Goal: Entertainment & Leisure: Consume media (video, audio)

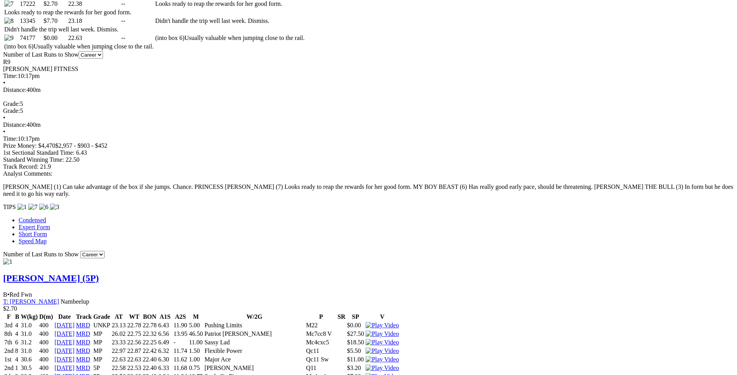
scroll to position [552, 0]
drag, startPoint x: 195, startPoint y: 83, endPoint x: 452, endPoint y: 85, distance: 256.9
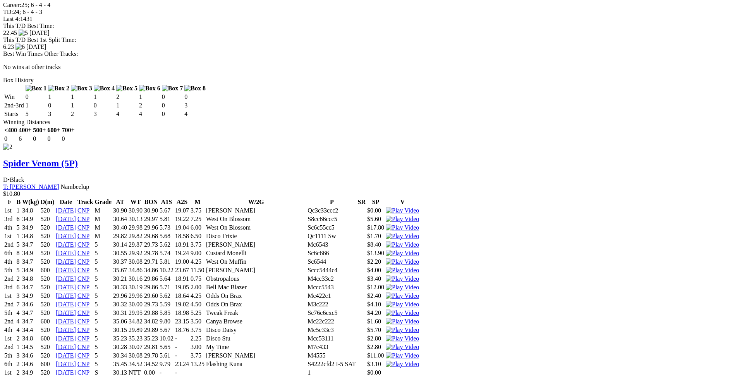
scroll to position [1240, 0]
drag, startPoint x: 189, startPoint y: 279, endPoint x: 458, endPoint y: 279, distance: 268.1
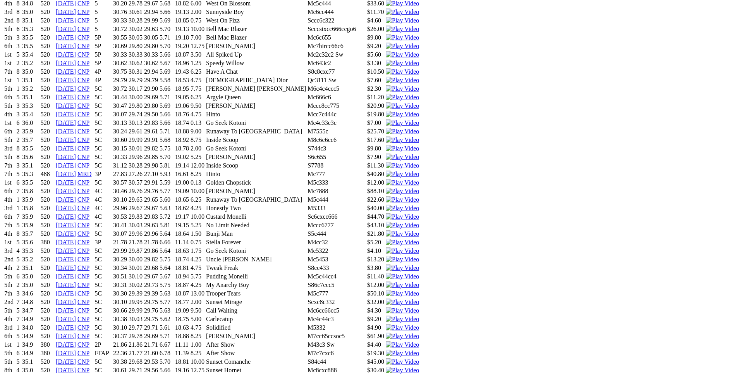
scroll to position [1635, 0]
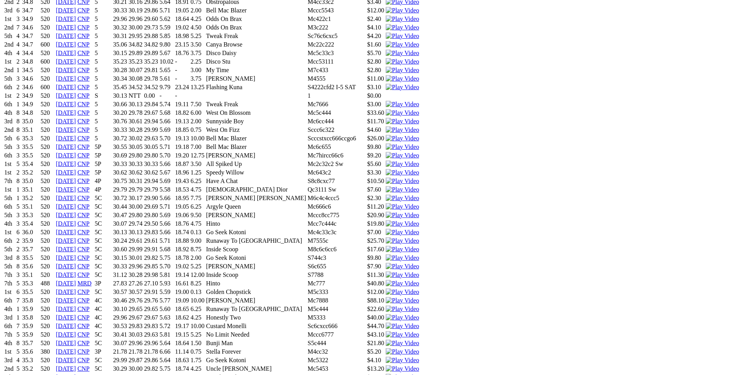
scroll to position [1517, 0]
drag, startPoint x: 193, startPoint y: 206, endPoint x: 413, endPoint y: 210, distance: 220.9
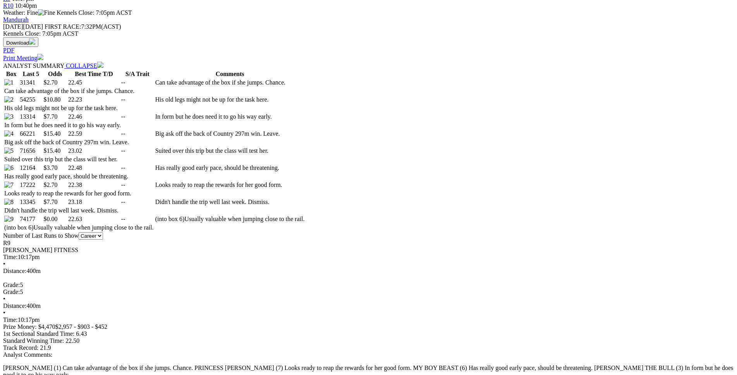
scroll to position [371, 0]
drag, startPoint x: 195, startPoint y: 159, endPoint x: 441, endPoint y: 159, distance: 245.6
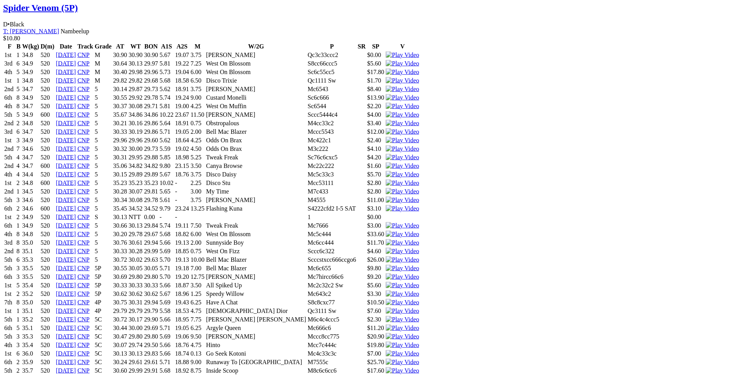
scroll to position [1398, 0]
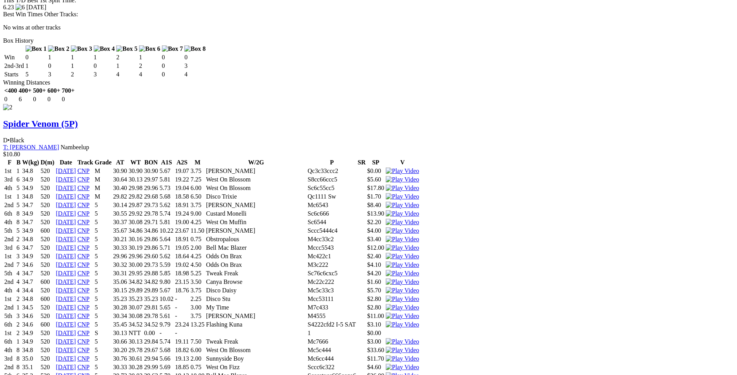
scroll to position [1280, 0]
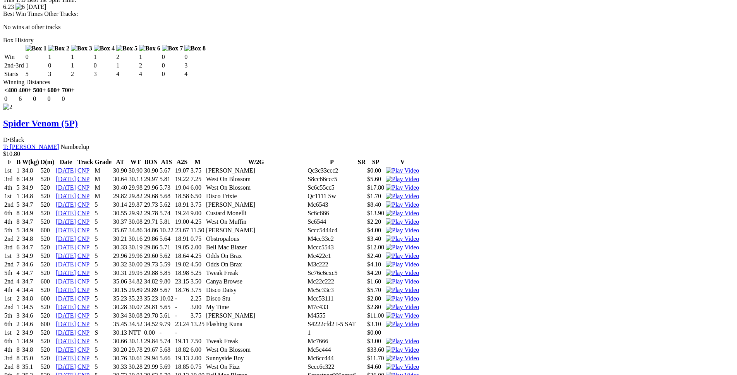
drag, startPoint x: 163, startPoint y: 240, endPoint x: 449, endPoint y: 239, distance: 285.5
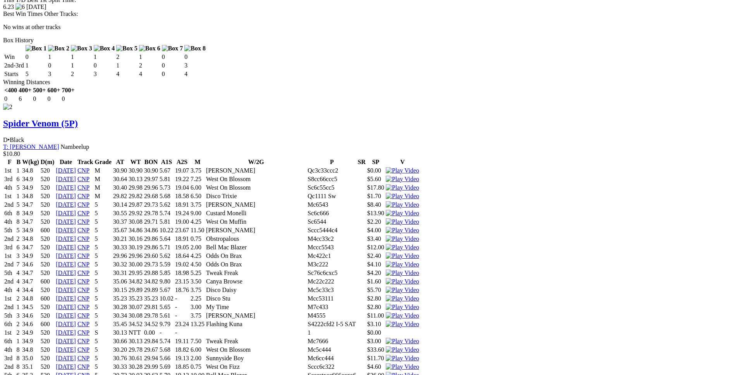
drag, startPoint x: 167, startPoint y: 222, endPoint x: 449, endPoint y: 222, distance: 282.1
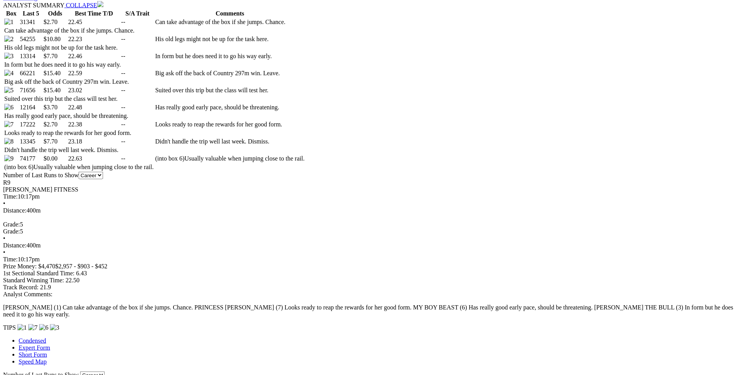
scroll to position [450, 0]
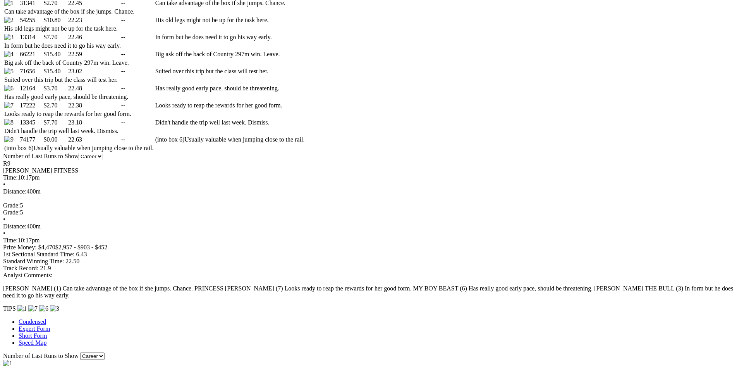
drag, startPoint x: 157, startPoint y: 165, endPoint x: 418, endPoint y: 152, distance: 261.5
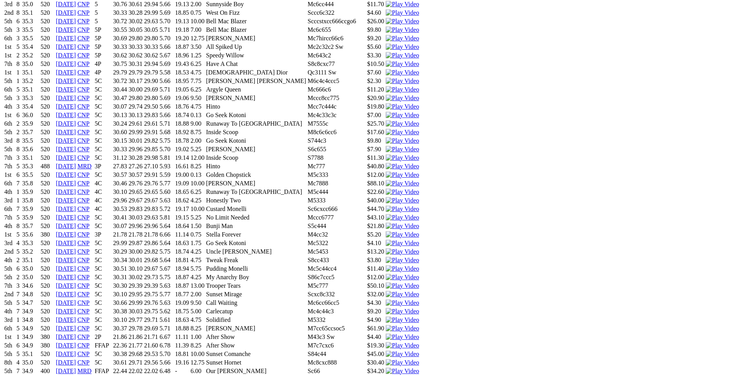
scroll to position [1635, 0]
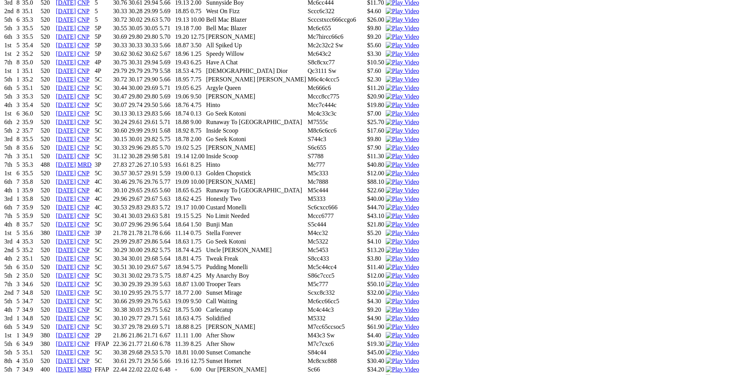
drag, startPoint x: 373, startPoint y: 120, endPoint x: 445, endPoint y: 121, distance: 72.1
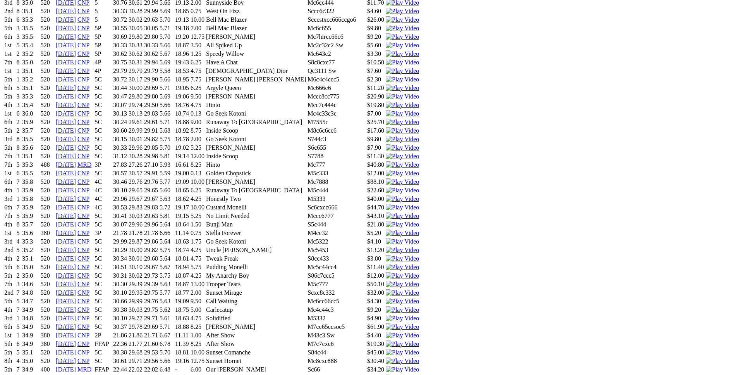
drag, startPoint x: 197, startPoint y: 104, endPoint x: 435, endPoint y: 107, distance: 237.5
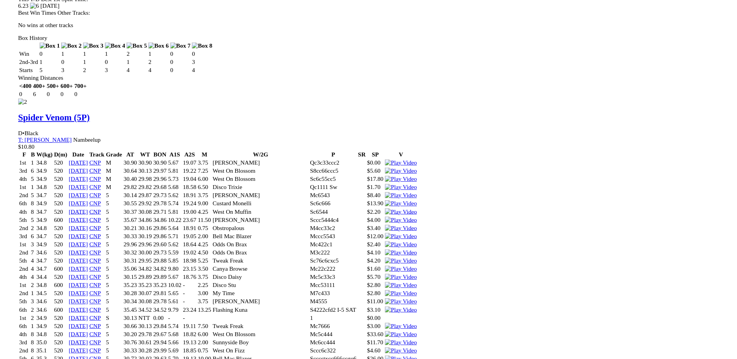
scroll to position [1280, 0]
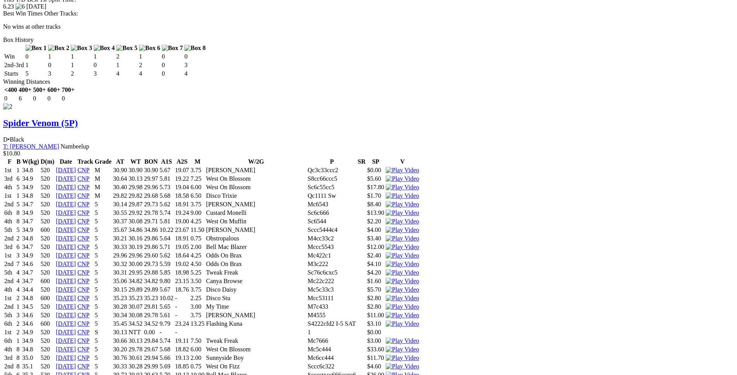
drag, startPoint x: 208, startPoint y: 217, endPoint x: 248, endPoint y: 239, distance: 45.4
drag, startPoint x: 194, startPoint y: 154, endPoint x: 431, endPoint y: 158, distance: 237.1
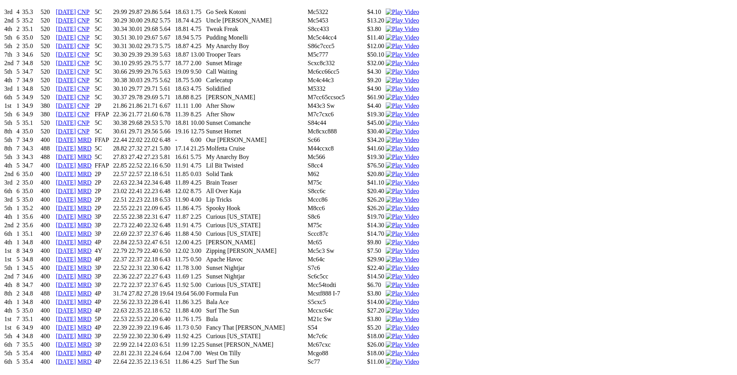
scroll to position [1872, 0]
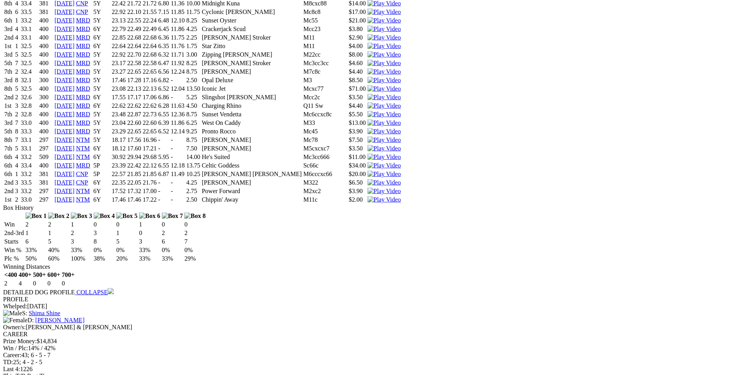
scroll to position [3453, 0]
drag, startPoint x: 199, startPoint y: 151, endPoint x: 416, endPoint y: 150, distance: 217.4
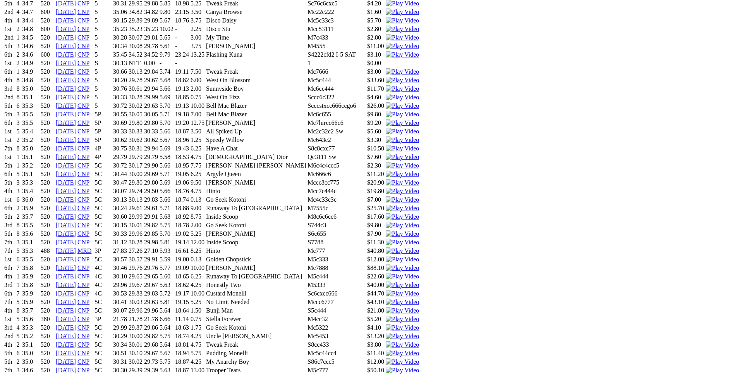
scroll to position [1517, 0]
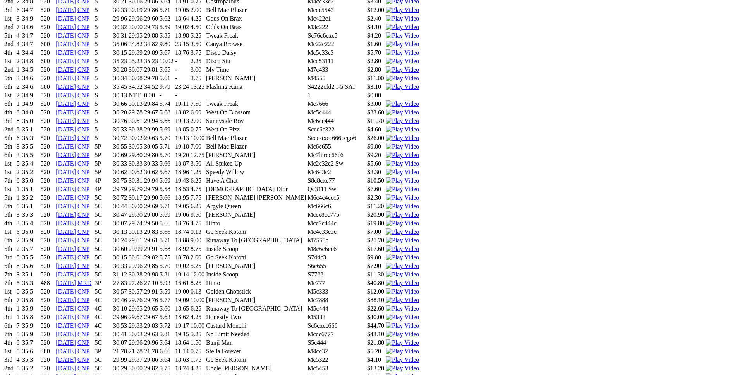
drag, startPoint x: 170, startPoint y: 207, endPoint x: 233, endPoint y: 209, distance: 62.4
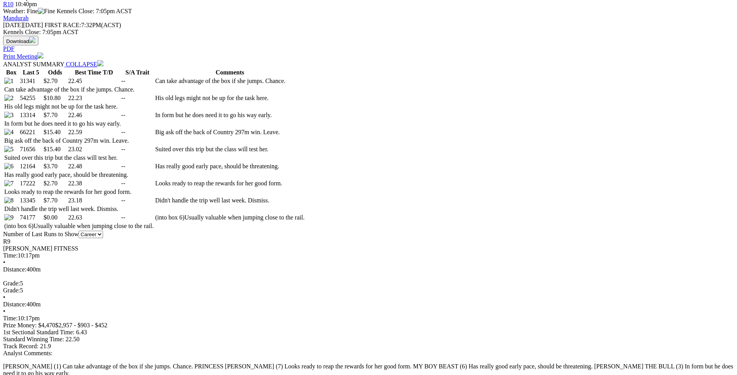
scroll to position [371, 0]
drag, startPoint x: 198, startPoint y: 159, endPoint x: 447, endPoint y: 160, distance: 248.4
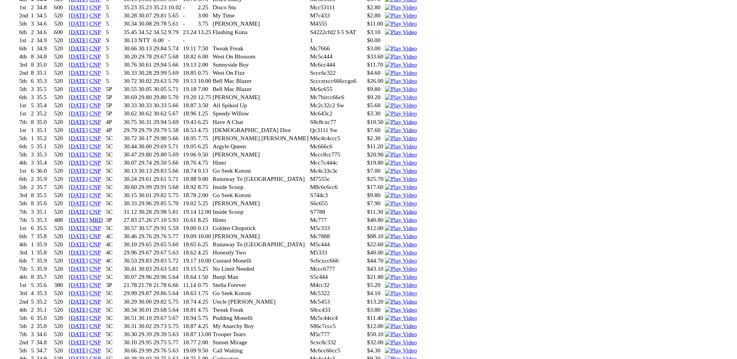
scroll to position [1477, 0]
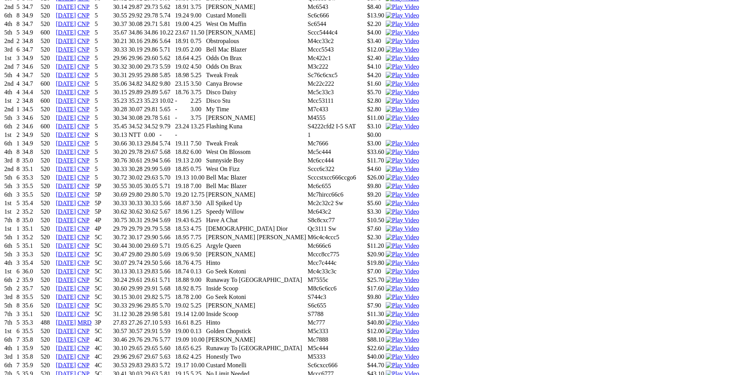
drag, startPoint x: 169, startPoint y: 253, endPoint x: 453, endPoint y: 255, distance: 283.6
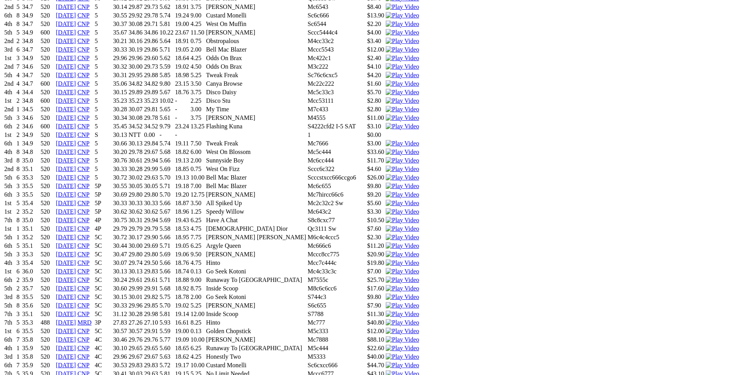
drag, startPoint x: 169, startPoint y: 162, endPoint x: 465, endPoint y: 162, distance: 296.8
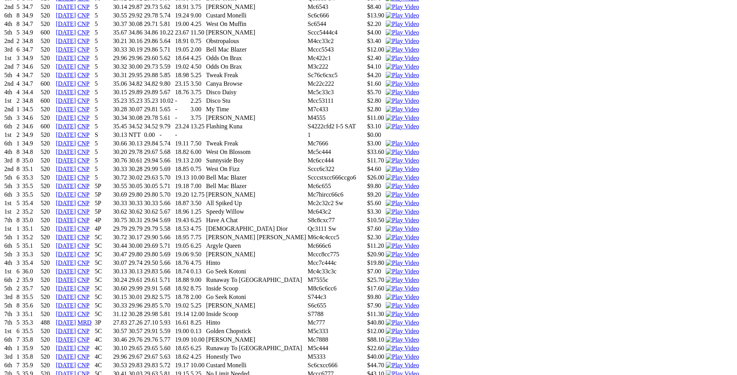
drag, startPoint x: 170, startPoint y: 186, endPoint x: 443, endPoint y: 183, distance: 273.2
